Goal: Task Accomplishment & Management: Manage account settings

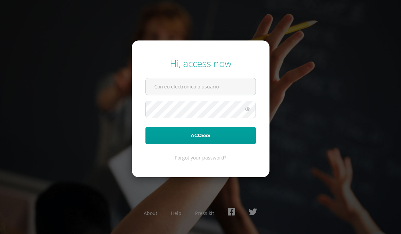
type input "[EMAIL_ADDRESS][DOMAIN_NAME]"
click at [233, 144] on button "Access" at bounding box center [201, 135] width 111 height 17
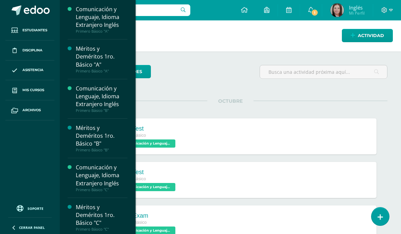
click at [45, 87] on link "Mis cursos" at bounding box center [29, 90] width 49 height 20
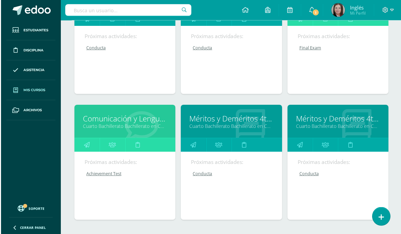
scroll to position [1406, 0]
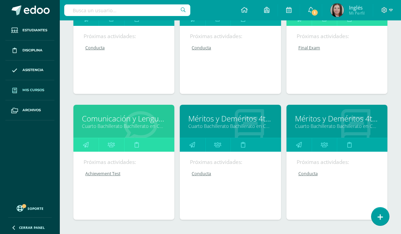
click at [98, 113] on div "Comunicación y Lenguaje L3 Inglés Cuarto Bachillerato Bachillerato en CCLL con …" at bounding box center [123, 121] width 101 height 33
click at [91, 129] on link "Cuarto Bachillerato Bachillerato en CCLL con Orientación en Diseño Gráfico "B"" at bounding box center [124, 126] width 84 height 6
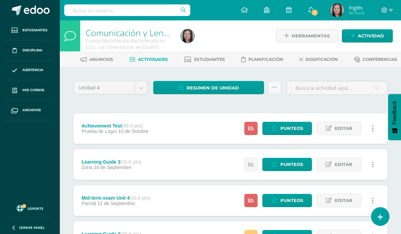
click at [290, 135] on span "Punteos" at bounding box center [292, 128] width 23 height 13
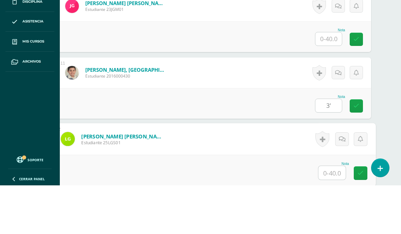
scroll to position [800, 16]
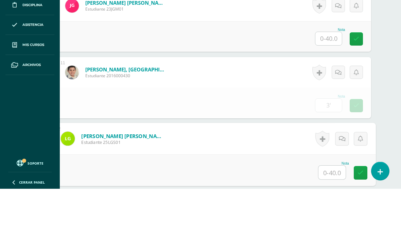
type input "3.00"
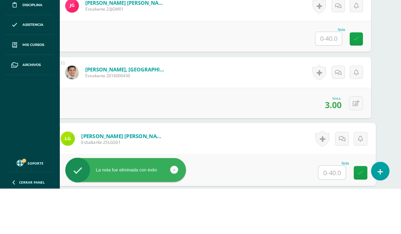
click at [353, 146] on icon at bounding box center [356, 149] width 6 height 6
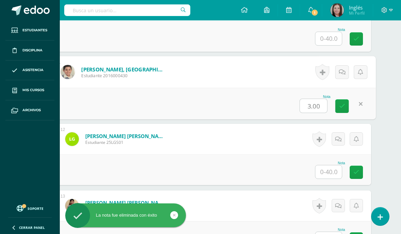
scroll to position [845, 16]
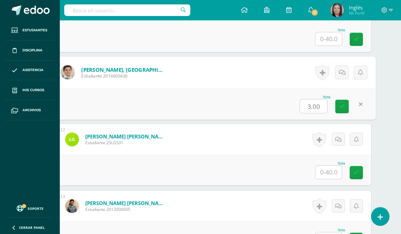
click at [362, 103] on link at bounding box center [361, 104] width 14 height 14
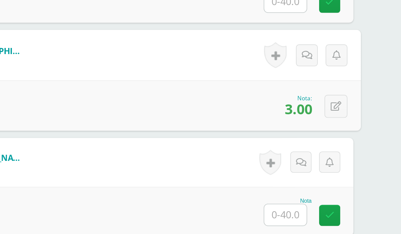
click at [357, 101] on icon at bounding box center [360, 104] width 7 height 6
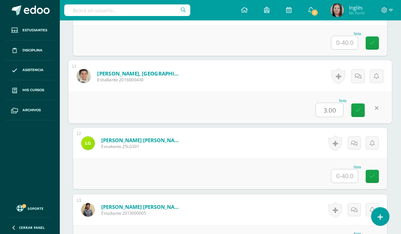
scroll to position [841, 0]
type input "36"
click at [358, 110] on icon at bounding box center [358, 110] width 6 height 6
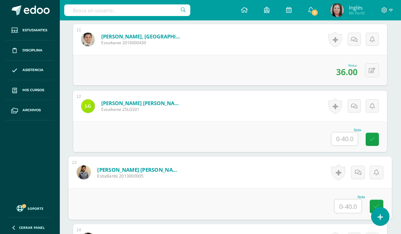
scroll to position [879, 0]
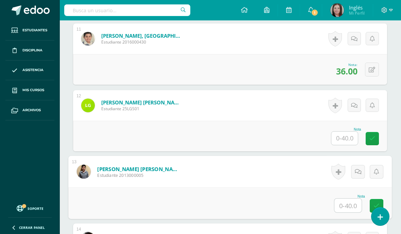
type input "33"
click at [377, 210] on link at bounding box center [377, 206] width 14 height 14
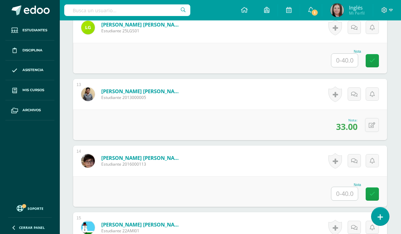
scroll to position [958, 0]
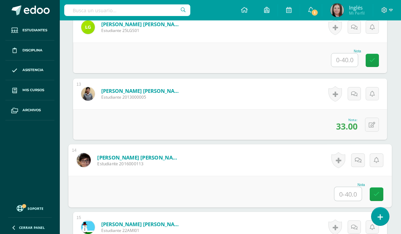
type input "32"
click at [378, 196] on icon at bounding box center [377, 194] width 6 height 6
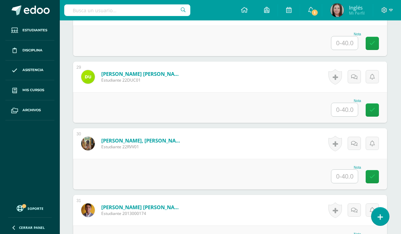
scroll to position [2041, 0]
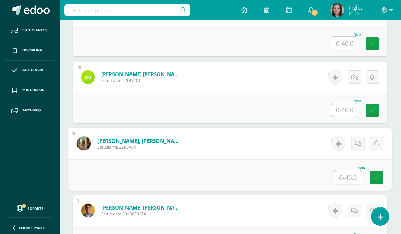
type input "30"
click at [374, 179] on icon at bounding box center [377, 177] width 6 height 6
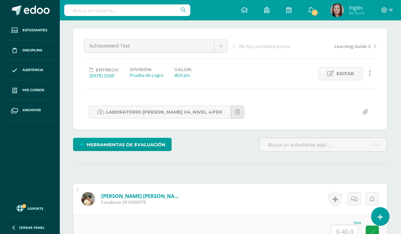
scroll to position [0, 0]
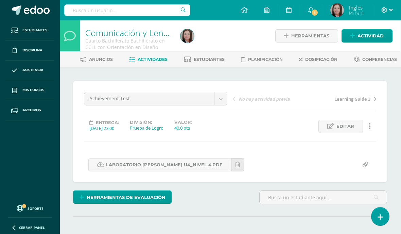
click at [205, 65] on link "Estudiantes" at bounding box center [204, 59] width 41 height 11
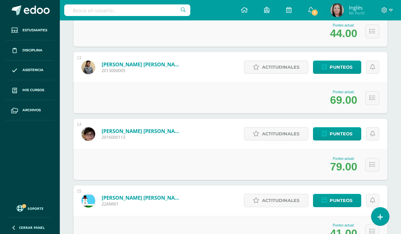
scroll to position [896, 0]
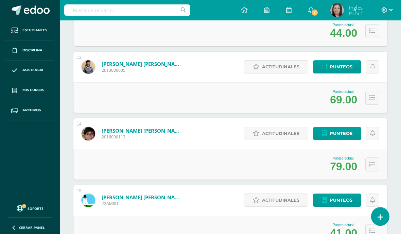
click at [330, 62] on link "Punteos" at bounding box center [337, 66] width 48 height 13
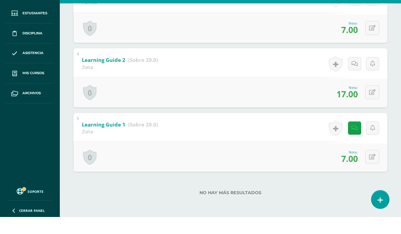
scroll to position [304, 0]
click at [373, 171] on icon at bounding box center [372, 174] width 6 height 6
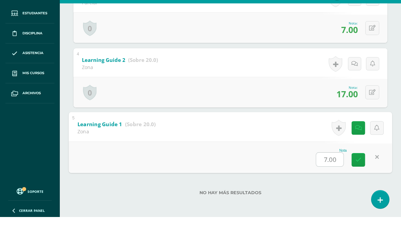
scroll to position [305, 0]
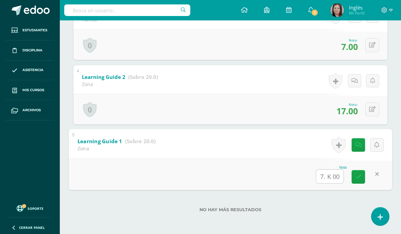
type input "7. K 00"
click at [374, 173] on link at bounding box center [377, 174] width 14 height 14
click at [373, 173] on button at bounding box center [377, 174] width 14 height 14
type input "8"
click at [359, 177] on link at bounding box center [359, 177] width 14 height 14
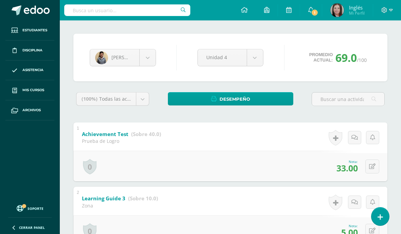
scroll to position [0, 0]
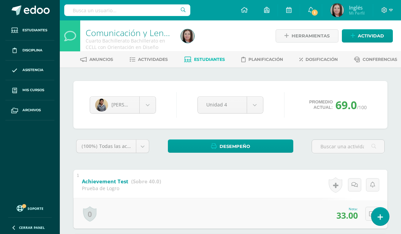
click at [197, 57] on span "Estudiantes" at bounding box center [209, 59] width 31 height 5
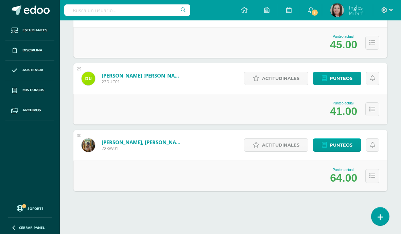
scroll to position [1996, 0]
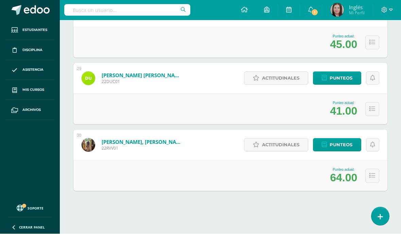
click at [371, 173] on icon at bounding box center [373, 176] width 6 height 6
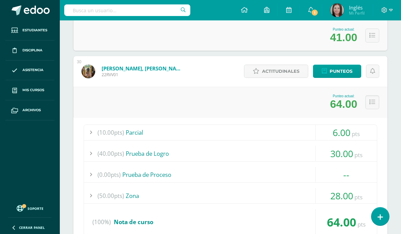
scroll to position [1996, 0]
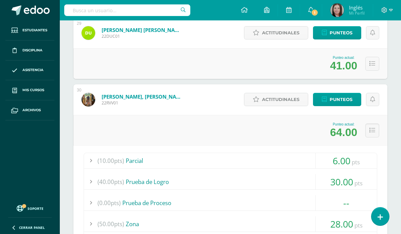
click at [349, 101] on span "Punteos" at bounding box center [341, 99] width 23 height 13
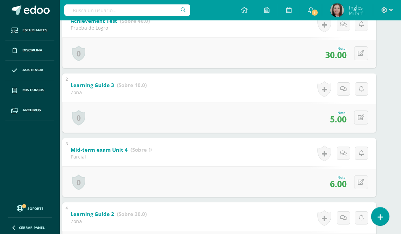
scroll to position [158, 12]
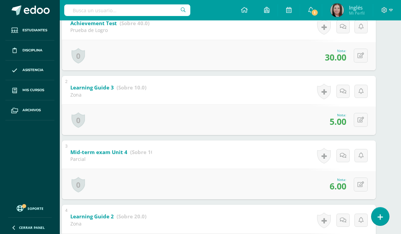
click at [361, 120] on icon at bounding box center [361, 120] width 6 height 6
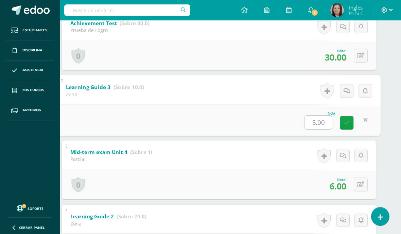
scroll to position [158, 11]
type input "8"
click at [349, 129] on link at bounding box center [348, 123] width 14 height 14
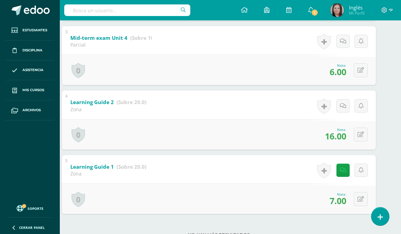
scroll to position [272, 12]
click at [359, 206] on button at bounding box center [361, 199] width 14 height 14
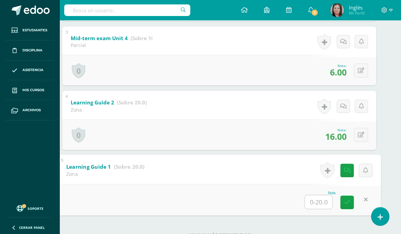
scroll to position [304, 16]
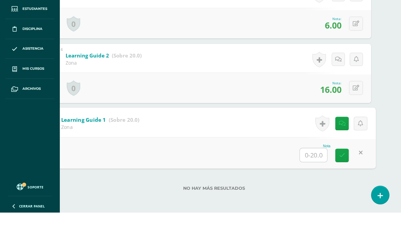
type input "10"
click at [344, 170] on link at bounding box center [343, 177] width 14 height 14
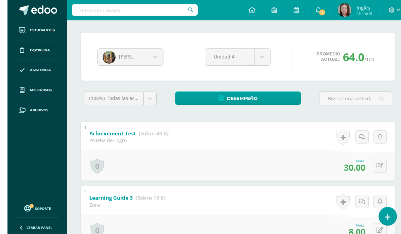
scroll to position [0, 0]
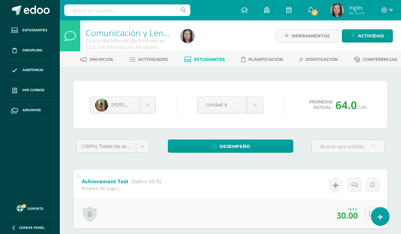
click at [194, 58] on span "Estudiantes" at bounding box center [209, 59] width 31 height 5
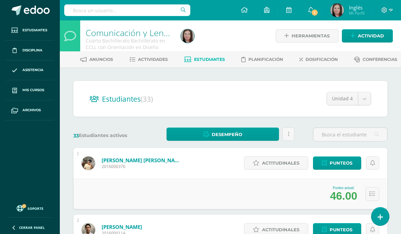
click at [27, 89] on span "Mis cursos" at bounding box center [33, 89] width 22 height 5
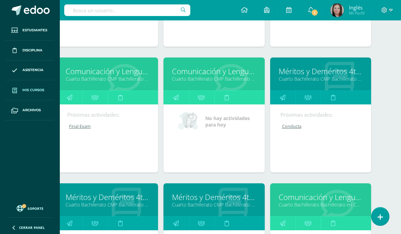
scroll to position [1202, 16]
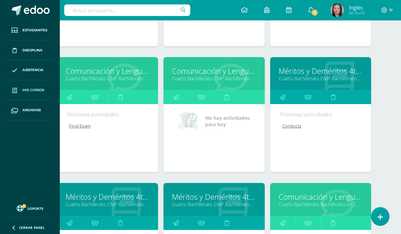
click at [184, 72] on link "Comunicación y Lenguaje L3 Inglés" at bounding box center [214, 71] width 84 height 11
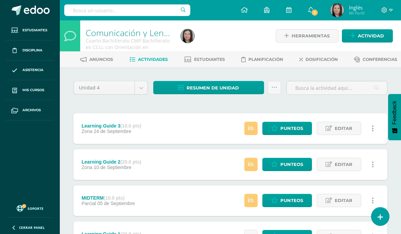
click at [197, 58] on span "Estudiantes" at bounding box center [209, 59] width 31 height 5
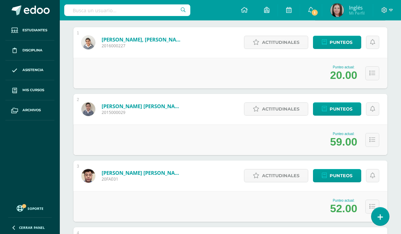
scroll to position [121, 0]
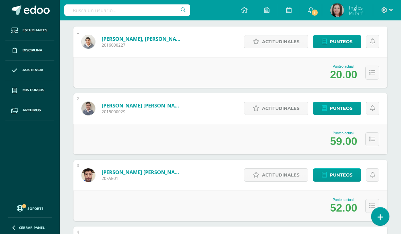
click at [332, 108] on span "Punteos" at bounding box center [341, 108] width 23 height 13
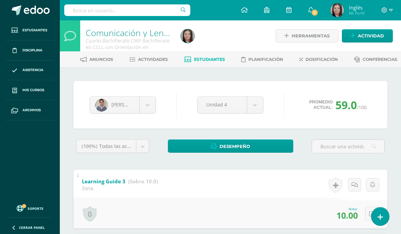
click at [366, 41] on span "Actividad" at bounding box center [371, 36] width 26 height 13
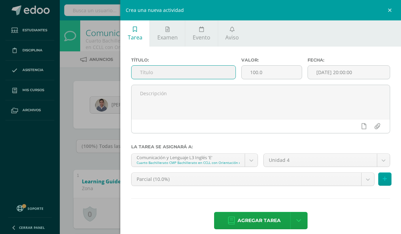
type input "Finalexam"
click at [149, 74] on input "Finalexam" at bounding box center [184, 72] width 104 height 13
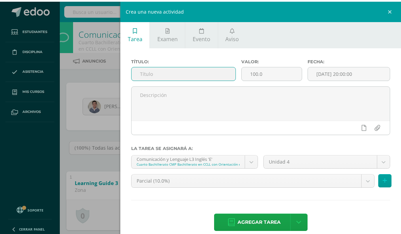
scroll to position [0, 14]
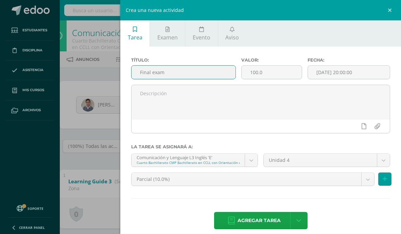
type input "Final exam"
click at [315, 130] on div at bounding box center [261, 126] width 258 height 14
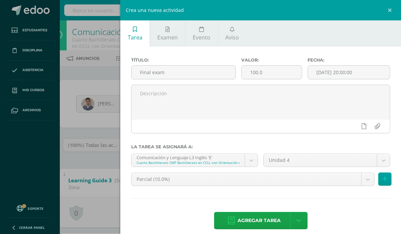
scroll to position [3, 14]
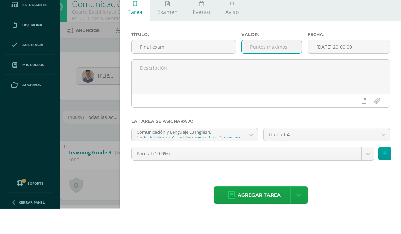
click at [365, 157] on body "Estudiantes Disciplina Asistencia Mis cursos Archivos Soporte Ayuda Reportar un…" at bounding box center [186, 230] width 401 height 467
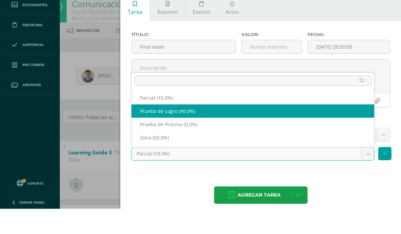
select select "161974"
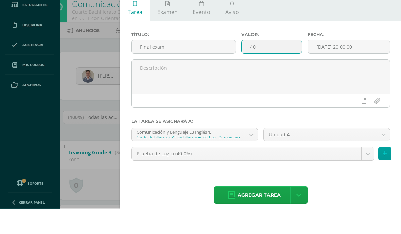
type input "40"
click at [272, 212] on span "Agregar tarea" at bounding box center [259, 220] width 43 height 17
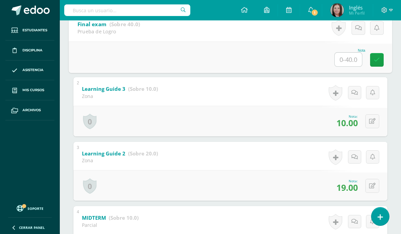
scroll to position [156, 0]
type input "33"
click at [378, 60] on icon at bounding box center [377, 60] width 6 height 6
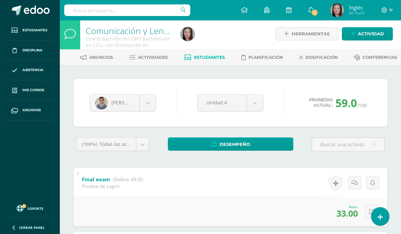
scroll to position [0, 0]
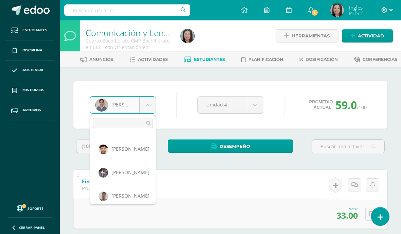
scroll to position [42, 0]
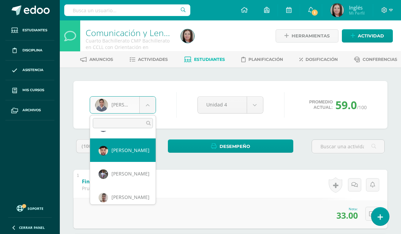
select select "608"
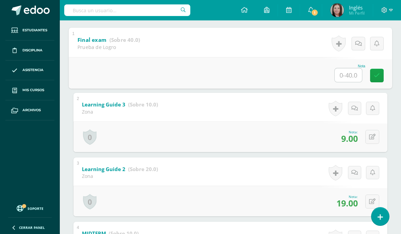
scroll to position [141, 0]
type input "34"
click at [379, 74] on icon at bounding box center [377, 76] width 6 height 6
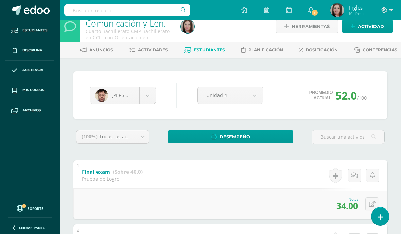
scroll to position [0, 0]
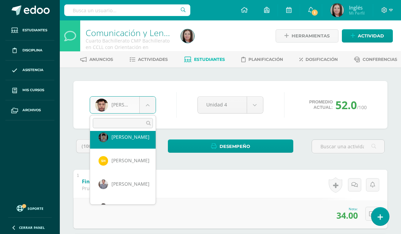
scroll to position [244, 0]
select select "2356"
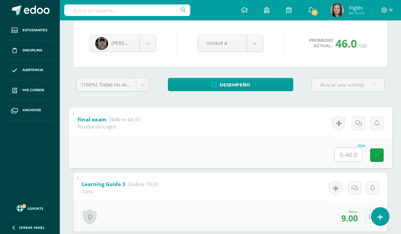
scroll to position [61, 0]
type input "33"
click at [378, 157] on icon at bounding box center [377, 155] width 6 height 6
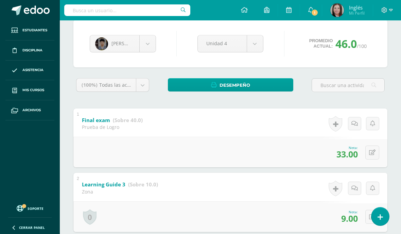
scroll to position [62, 0]
click at [150, 43] on body "Estudiantes Disciplina Asistencia Mis cursos Archivos Soporte Ayuda Reportar un…" at bounding box center [200, 203] width 401 height 531
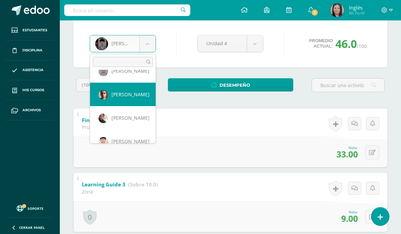
scroll to position [463, 0]
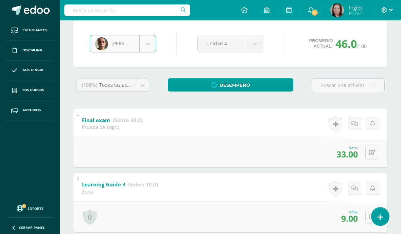
select select "1648"
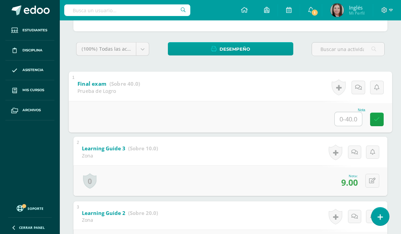
scroll to position [97, 0]
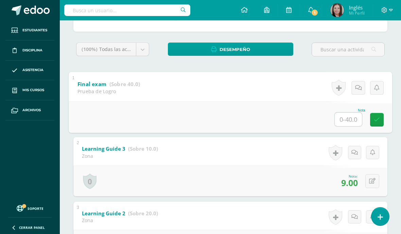
type input "36"
click at [375, 121] on icon at bounding box center [377, 120] width 6 height 6
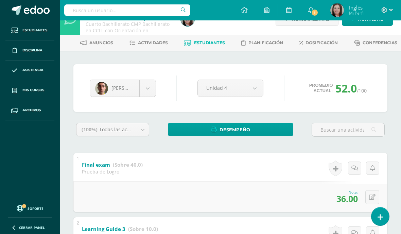
scroll to position [0, 0]
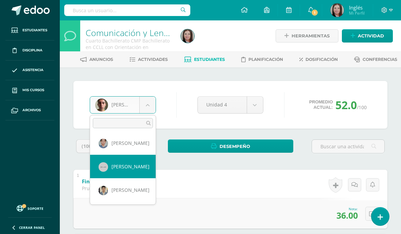
scroll to position [612, 0]
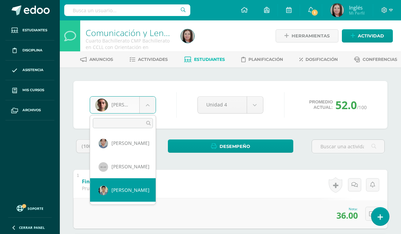
select select "700"
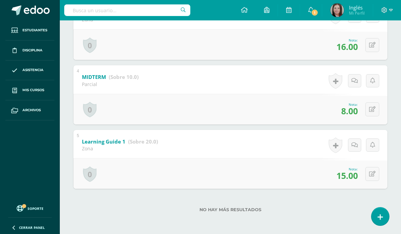
scroll to position [301, 0]
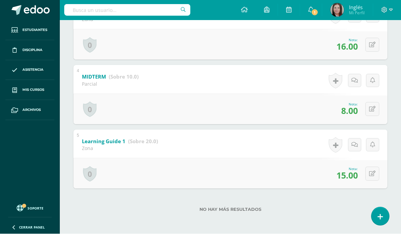
click at [372, 177] on icon at bounding box center [372, 174] width 6 height 6
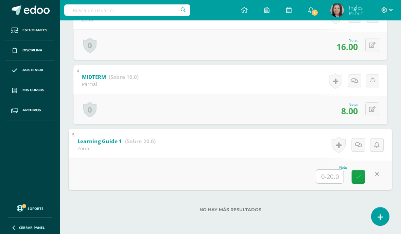
type input "20"
click at [357, 179] on icon at bounding box center [359, 177] width 6 height 6
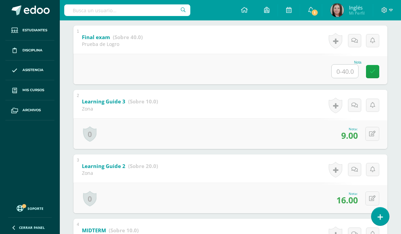
scroll to position [144, 0]
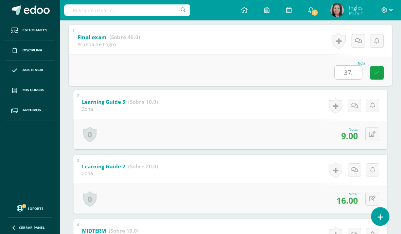
type input "37."
click at [371, 78] on link at bounding box center [377, 73] width 14 height 14
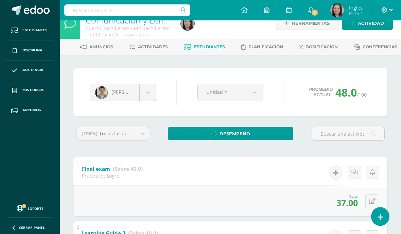
scroll to position [0, 0]
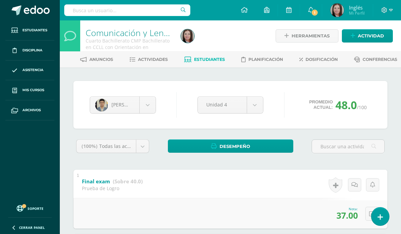
click at [214, 64] on link "Estudiantes" at bounding box center [204, 59] width 41 height 11
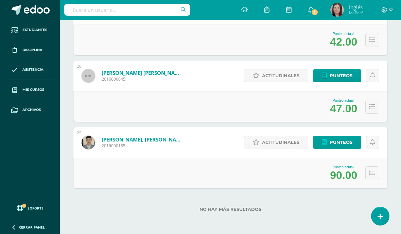
scroll to position [1905, 0]
click at [348, 136] on span "Punteos" at bounding box center [341, 142] width 23 height 13
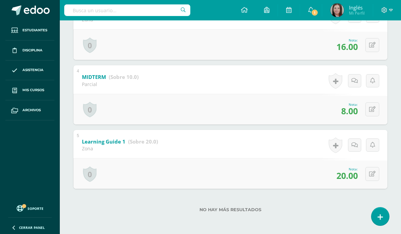
scroll to position [312, 0]
click at [375, 171] on icon at bounding box center [372, 174] width 6 height 6
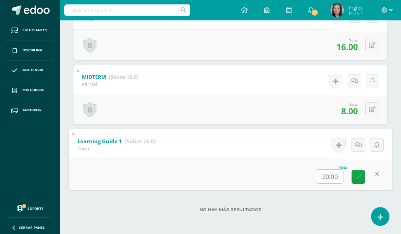
scroll to position [305, 0]
type input "18"
click at [357, 174] on icon at bounding box center [359, 177] width 6 height 6
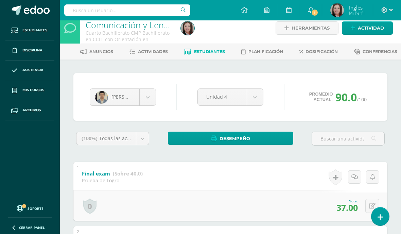
scroll to position [0, 0]
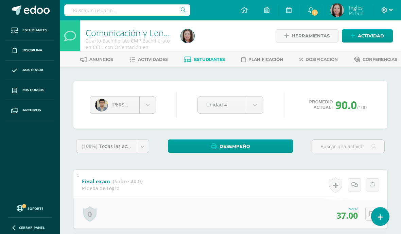
click at [40, 91] on span "Mis cursos" at bounding box center [33, 89] width 22 height 5
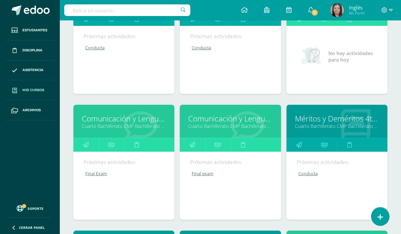
scroll to position [1129, 0]
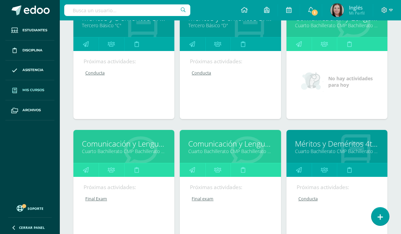
click at [359, 29] on link "Cuarto Bachillerato CMP Bachillerato en CCLL con Orientación en Computación "C"" at bounding box center [337, 25] width 84 height 6
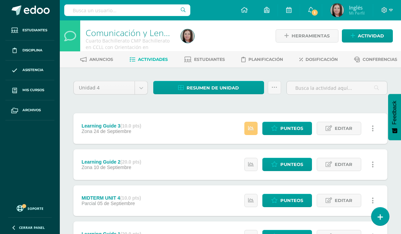
click at [215, 64] on link "Estudiantes" at bounding box center [204, 59] width 41 height 11
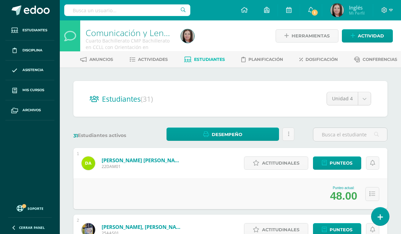
click at [48, 93] on link "Mis cursos" at bounding box center [29, 90] width 49 height 20
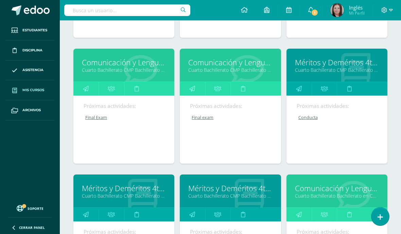
scroll to position [1208, 0]
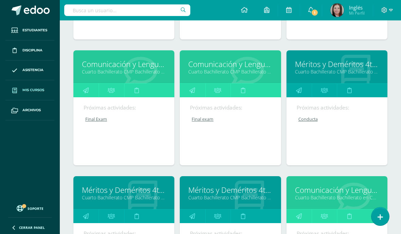
click at [230, 74] on link "Cuarto Bachillerato CMP Bachillerato en CCLL con Orientación en Computación "E"" at bounding box center [230, 71] width 84 height 6
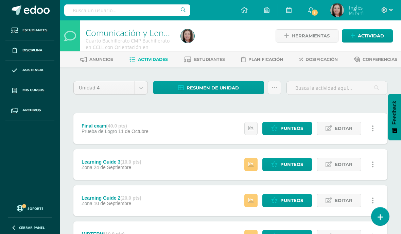
click at [214, 61] on span "Estudiantes" at bounding box center [209, 59] width 31 height 5
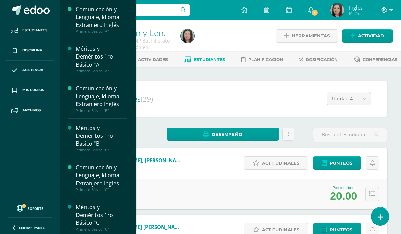
click at [39, 92] on span "Mis cursos" at bounding box center [33, 89] width 22 height 5
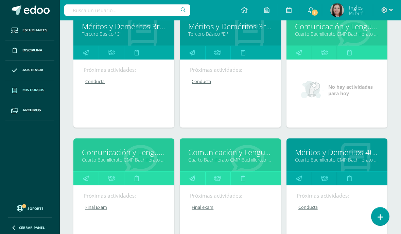
scroll to position [1122, 0]
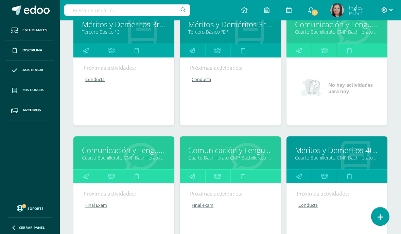
click at [133, 155] on link "Comunicación y Lenguaje L3 Inglés" at bounding box center [124, 150] width 84 height 11
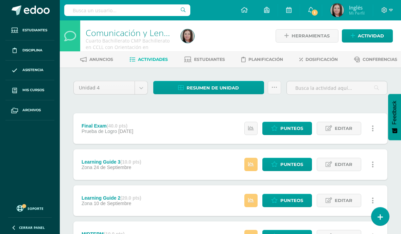
click at [214, 65] on link "Estudiantes" at bounding box center [204, 59] width 41 height 11
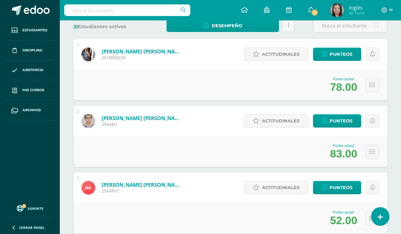
scroll to position [109, 0]
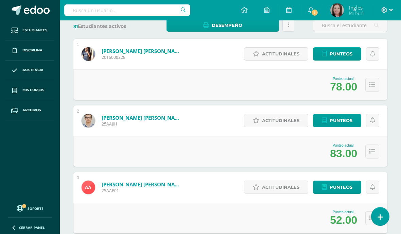
click at [346, 186] on span "Punteos" at bounding box center [341, 187] width 23 height 13
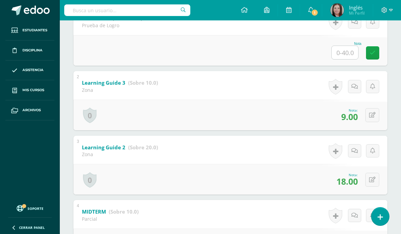
scroll to position [163, 0]
type input "35"
click at [376, 54] on icon at bounding box center [377, 53] width 6 height 6
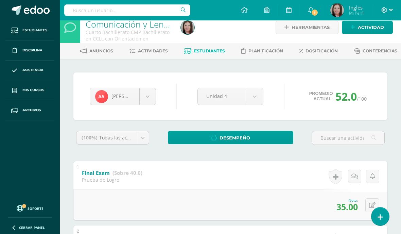
scroll to position [8, 0]
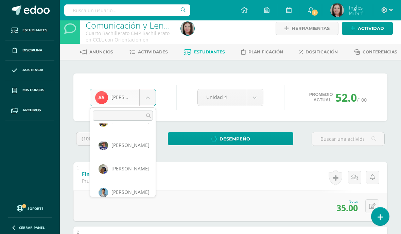
scroll to position [73, 0]
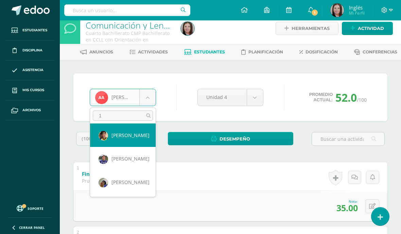
type input "1"
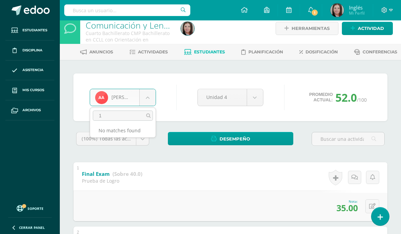
click at [152, 113] on input "1" at bounding box center [123, 116] width 60 height 10
click at [118, 116] on input "1" at bounding box center [123, 116] width 60 height 10
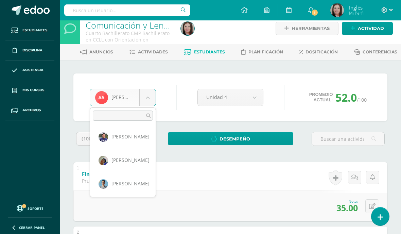
scroll to position [96, 0]
type input "1"
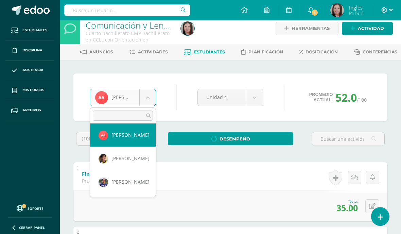
scroll to position [49, 0]
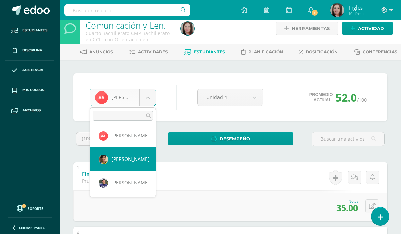
select select "674"
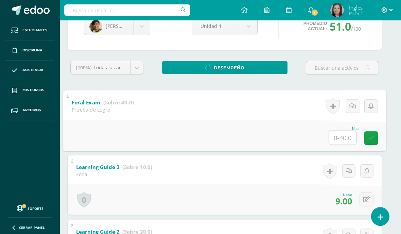
scroll to position [78, 5]
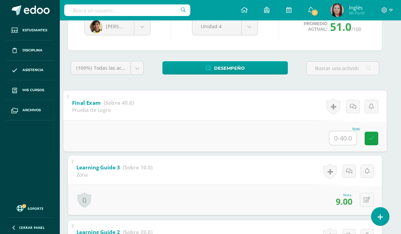
type input "35"
click at [370, 139] on icon at bounding box center [372, 138] width 6 height 6
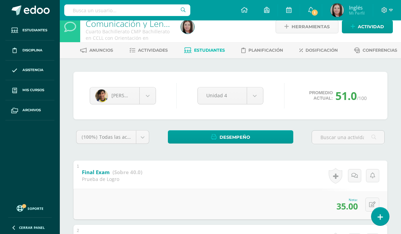
scroll to position [6, 0]
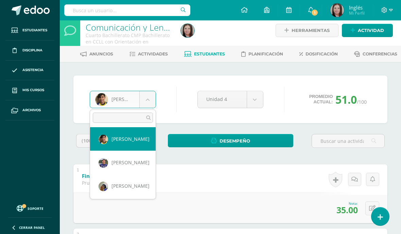
scroll to position [73, 0]
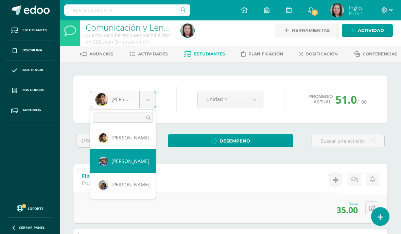
select select "675"
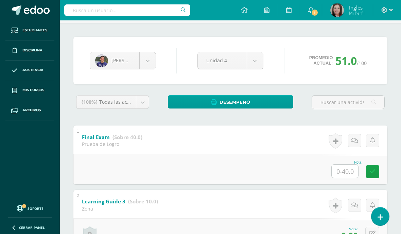
scroll to position [44, 0]
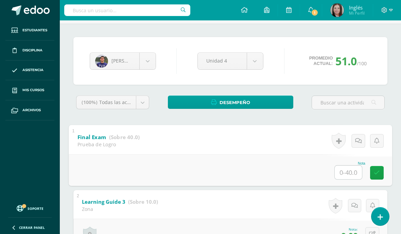
type input "37"
click at [376, 173] on icon at bounding box center [377, 173] width 6 height 6
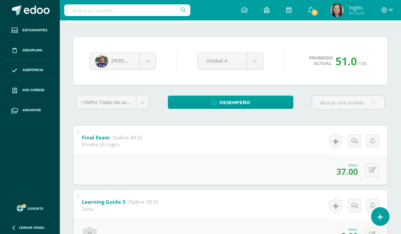
scroll to position [44, 0]
click at [145, 61] on body "Estudiantes Disciplina Asistencia Mis cursos Archivos Soporte Ayuda Reportar un…" at bounding box center [200, 221] width 401 height 531
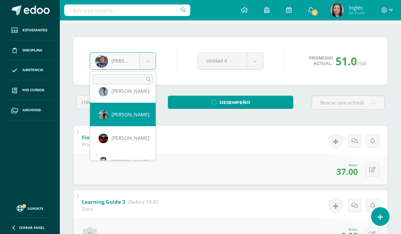
scroll to position [152, 0]
select select "646"
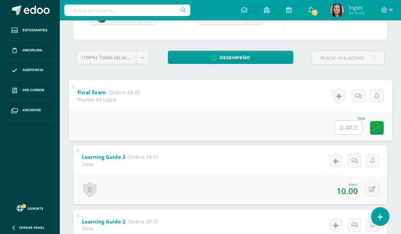
scroll to position [88, 0]
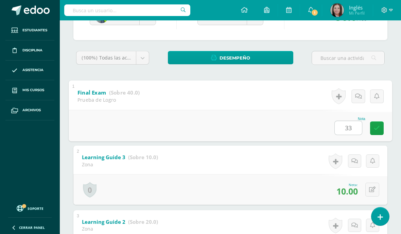
type input "33"
click at [375, 129] on icon at bounding box center [377, 128] width 6 height 6
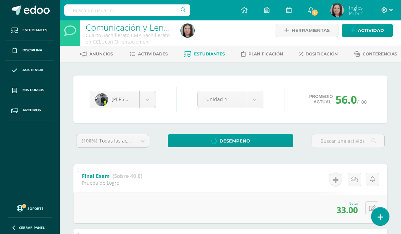
scroll to position [0, 0]
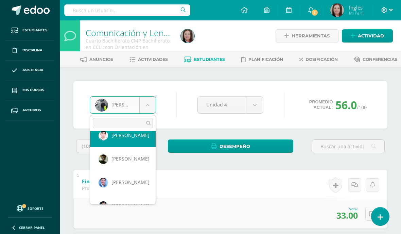
scroll to position [222, 0]
select select "682"
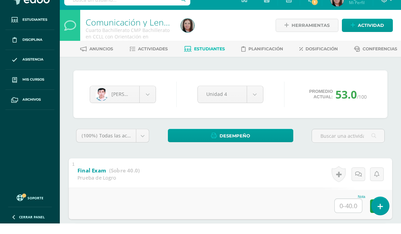
type input "31"
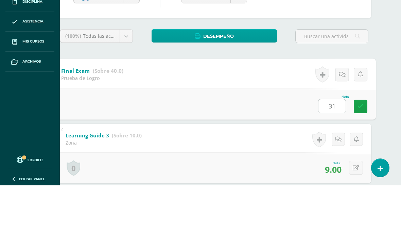
click at [357, 148] on link at bounding box center [361, 155] width 14 height 14
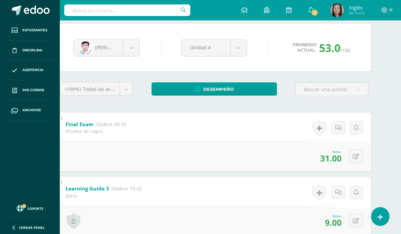
scroll to position [50, 16]
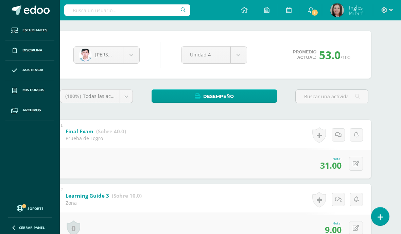
click at [134, 48] on body "Estudiantes Disciplina Asistencia Mis cursos Archivos Soporte Ayuda Reportar un…" at bounding box center [184, 215] width 401 height 531
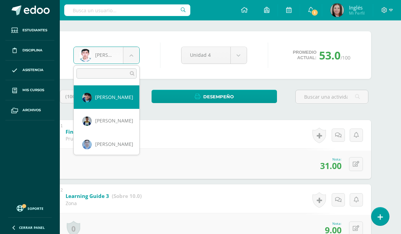
scroll to position [516, 0]
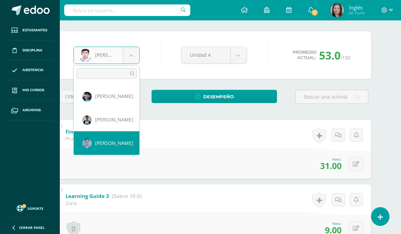
select select "668"
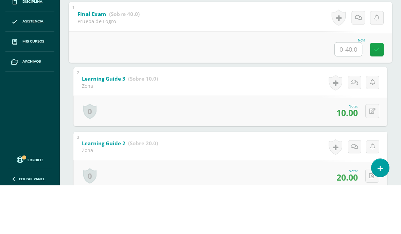
scroll to position [119, 0]
type input "39"
click at [377, 90] on link at bounding box center [377, 97] width 14 height 14
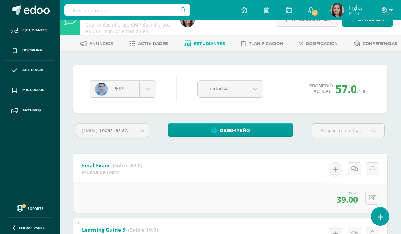
scroll to position [0, 0]
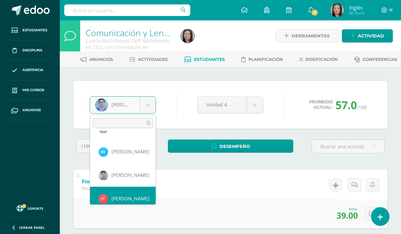
scroll to position [599, 0]
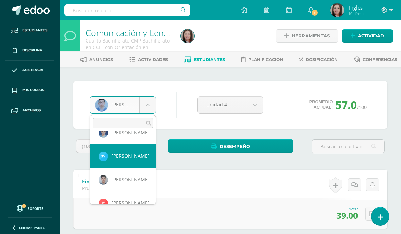
select select "2323"
